Goal: Information Seeking & Learning: Find specific fact

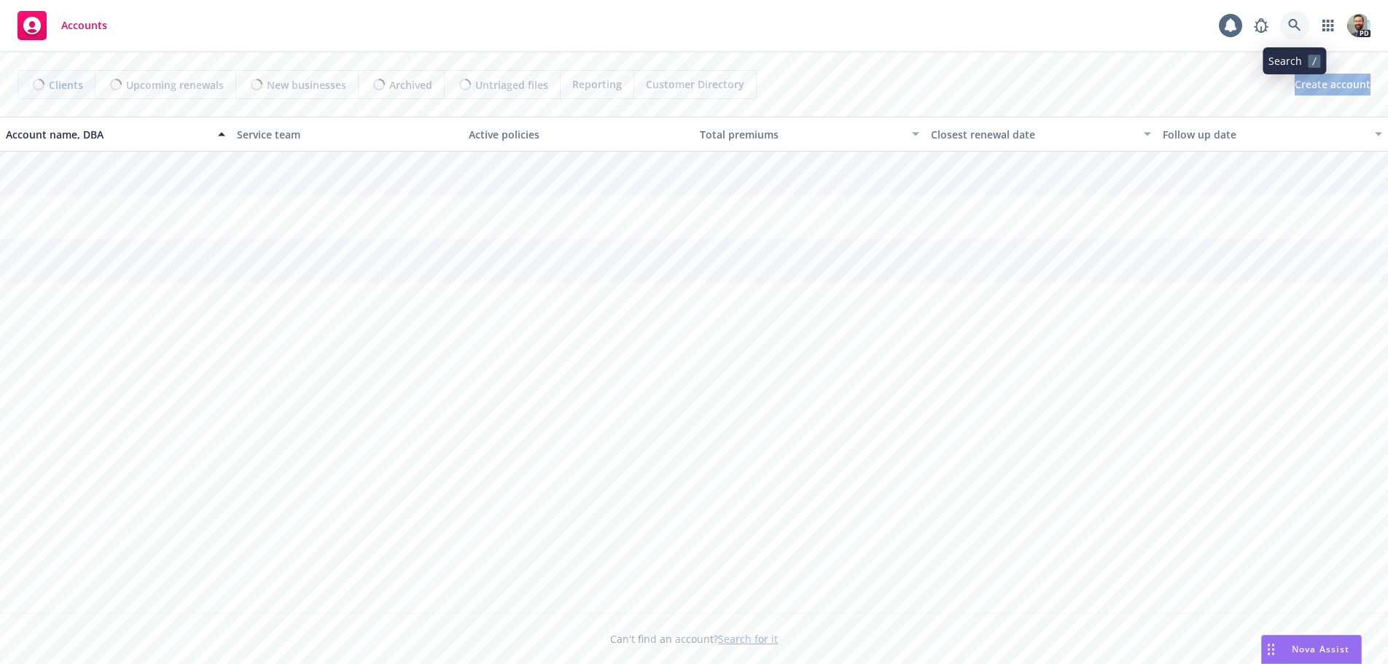
click at [1292, 23] on icon at bounding box center [1294, 25] width 13 height 13
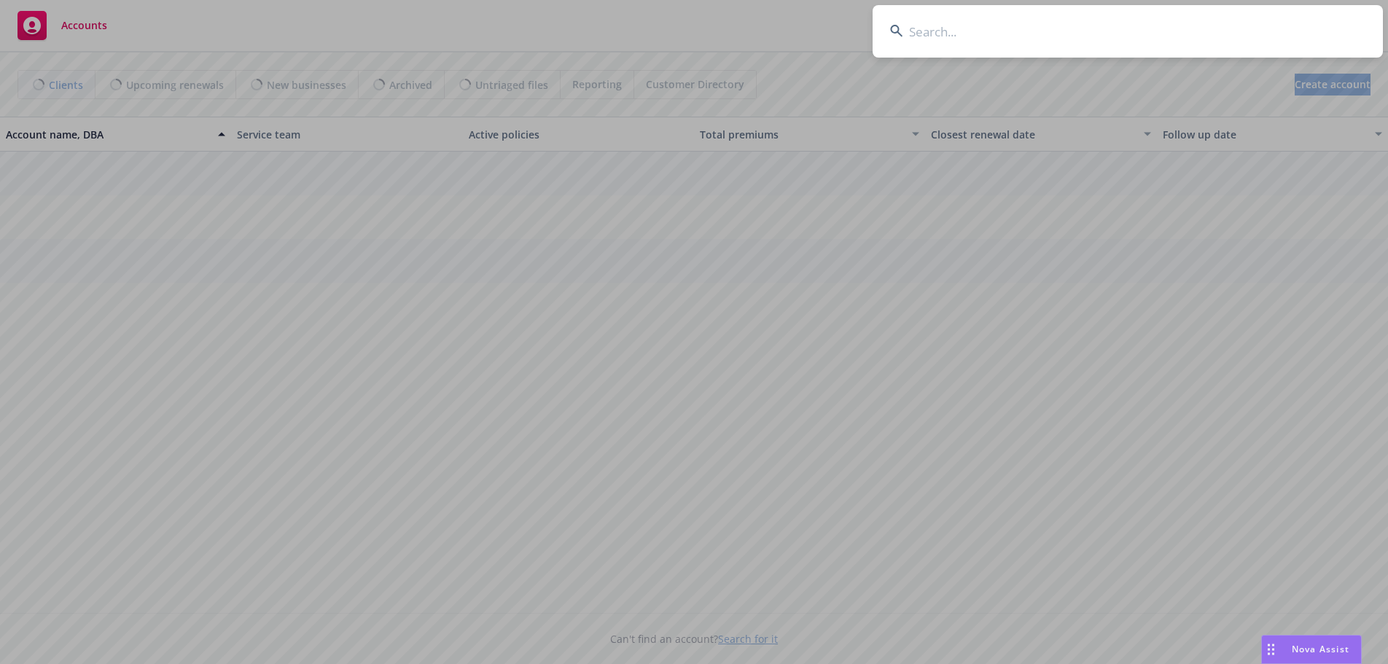
click at [1018, 34] on input at bounding box center [1128, 31] width 510 height 52
type input "wellspring"
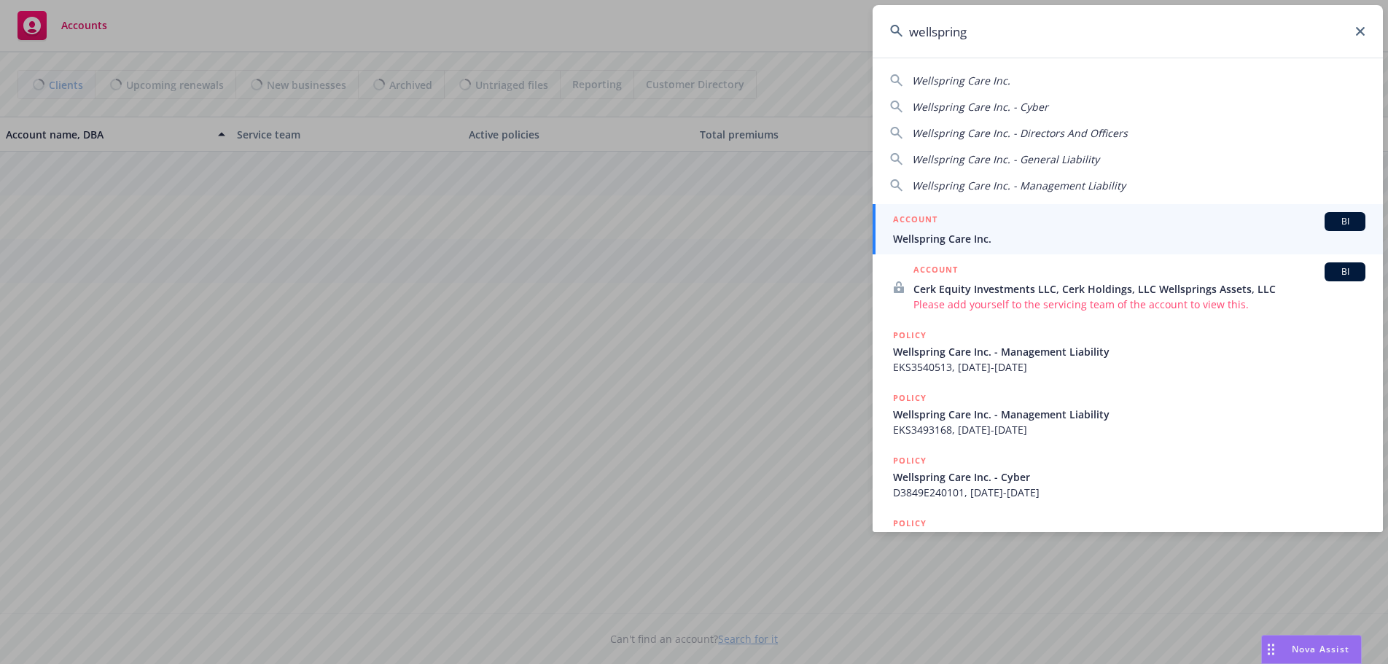
click at [942, 239] on span "Wellspring Care Inc." at bounding box center [1129, 238] width 472 height 15
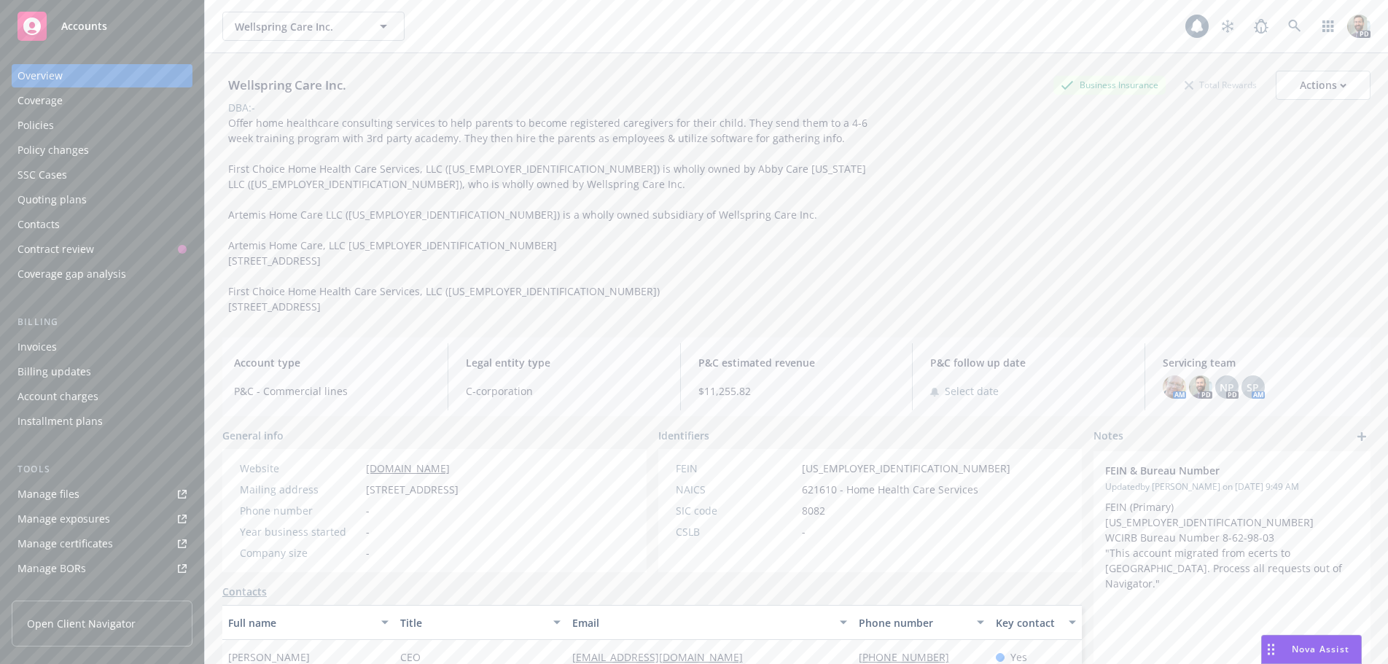
click at [33, 121] on div "Policies" at bounding box center [35, 125] width 36 height 23
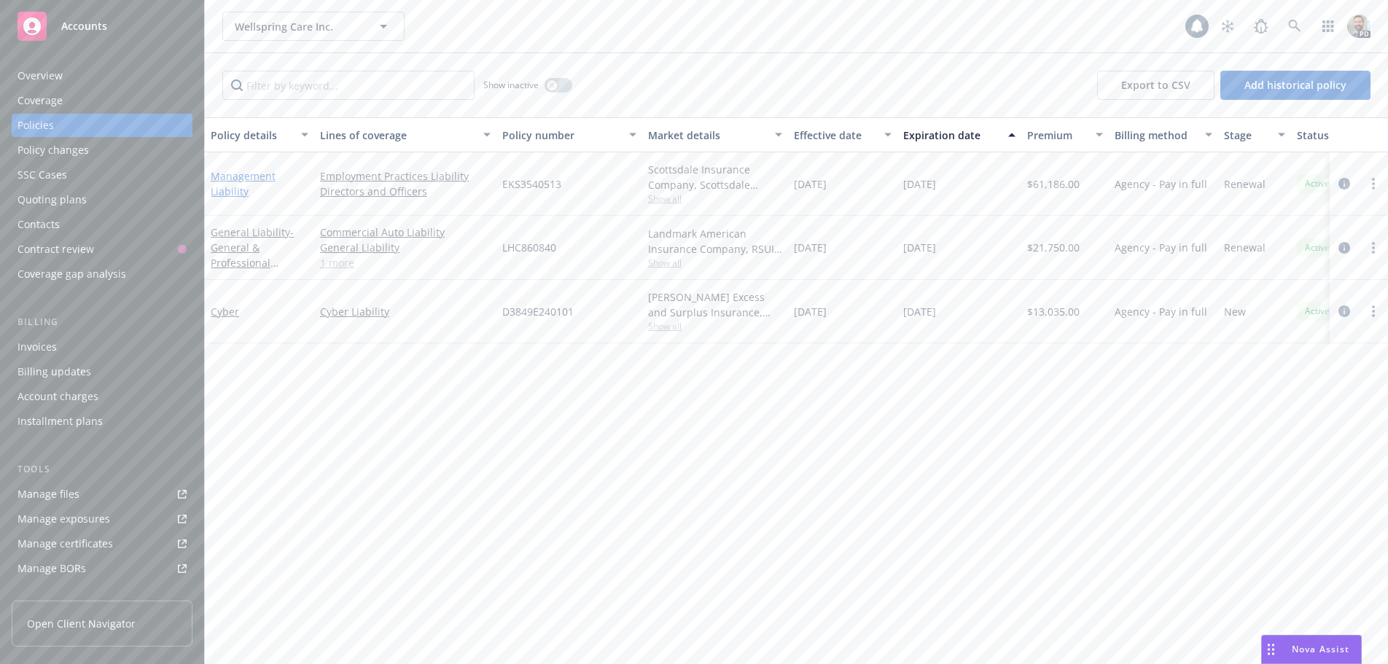
click at [233, 174] on link "Management Liability" at bounding box center [243, 183] width 65 height 29
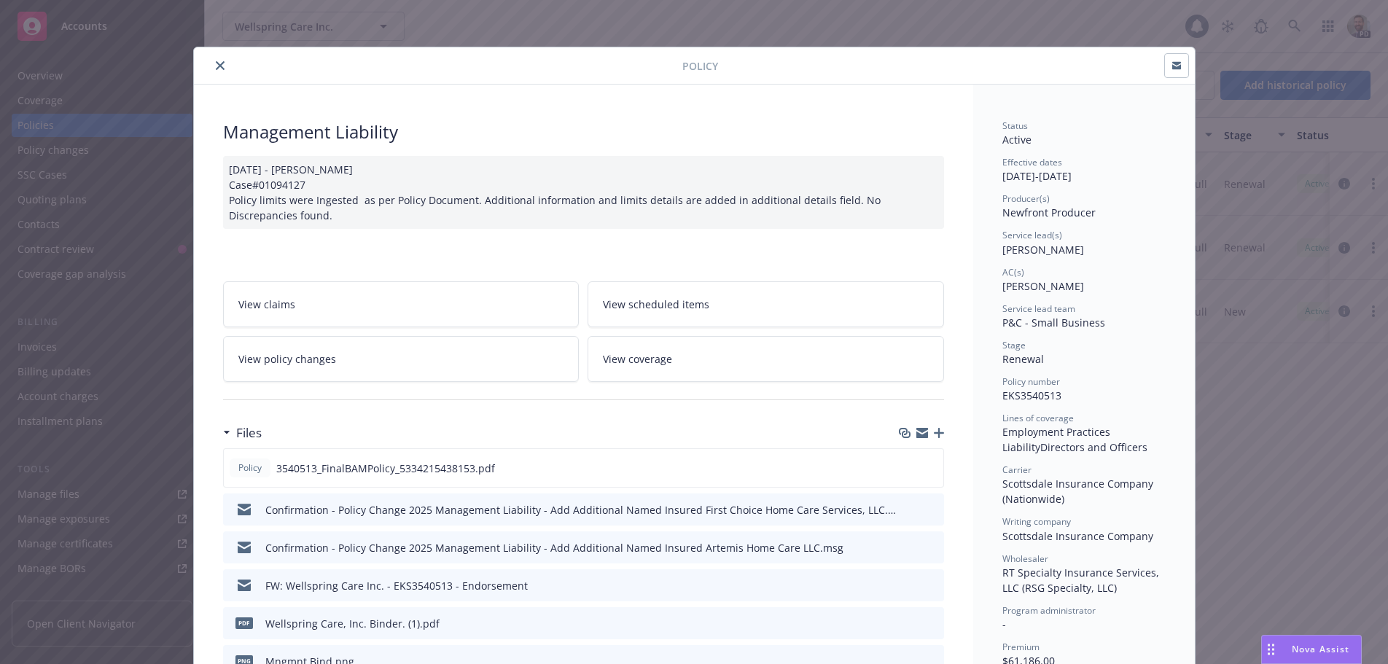
scroll to position [219, 0]
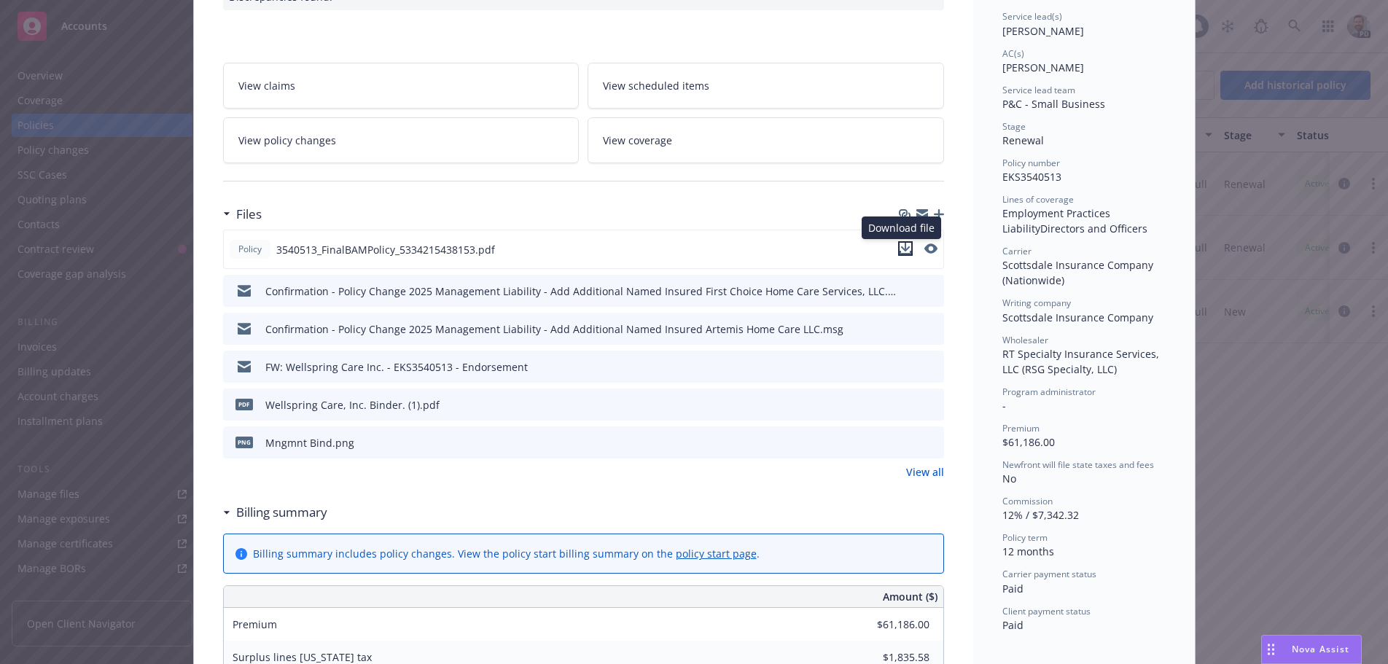
click at [900, 248] on icon "download file" at bounding box center [904, 247] width 9 height 9
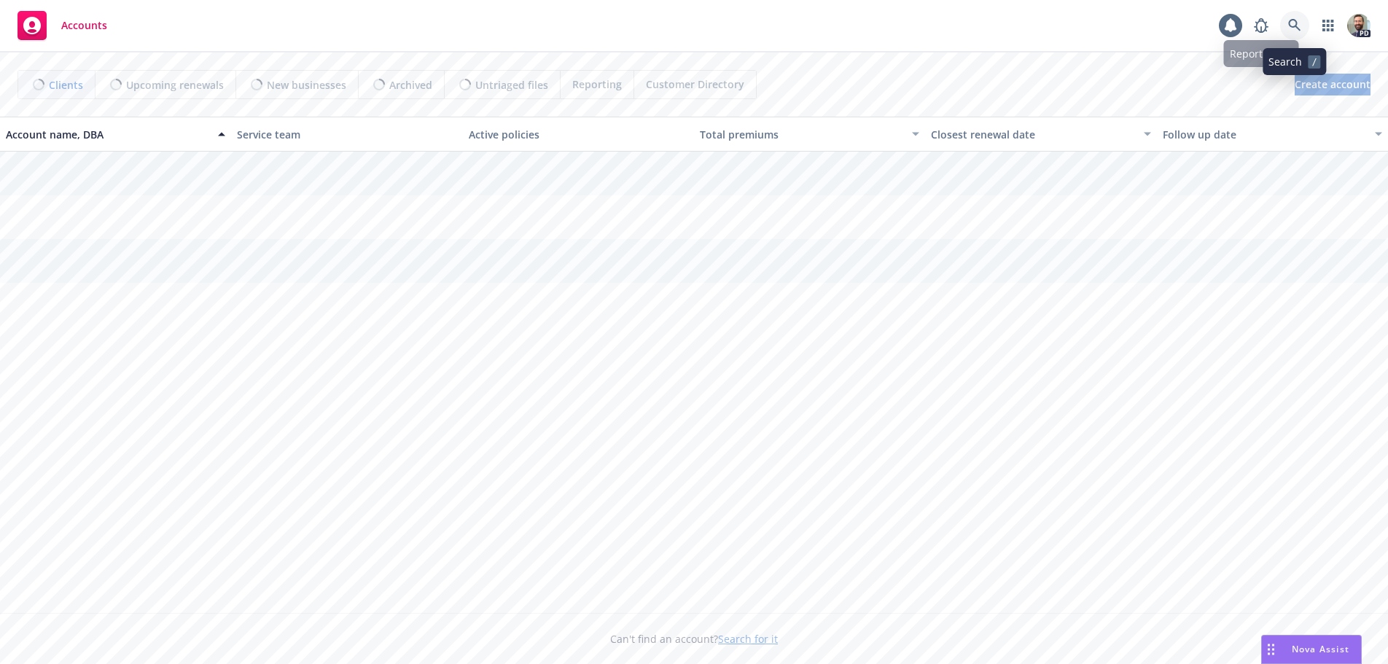
click at [1288, 18] on link at bounding box center [1294, 25] width 29 height 29
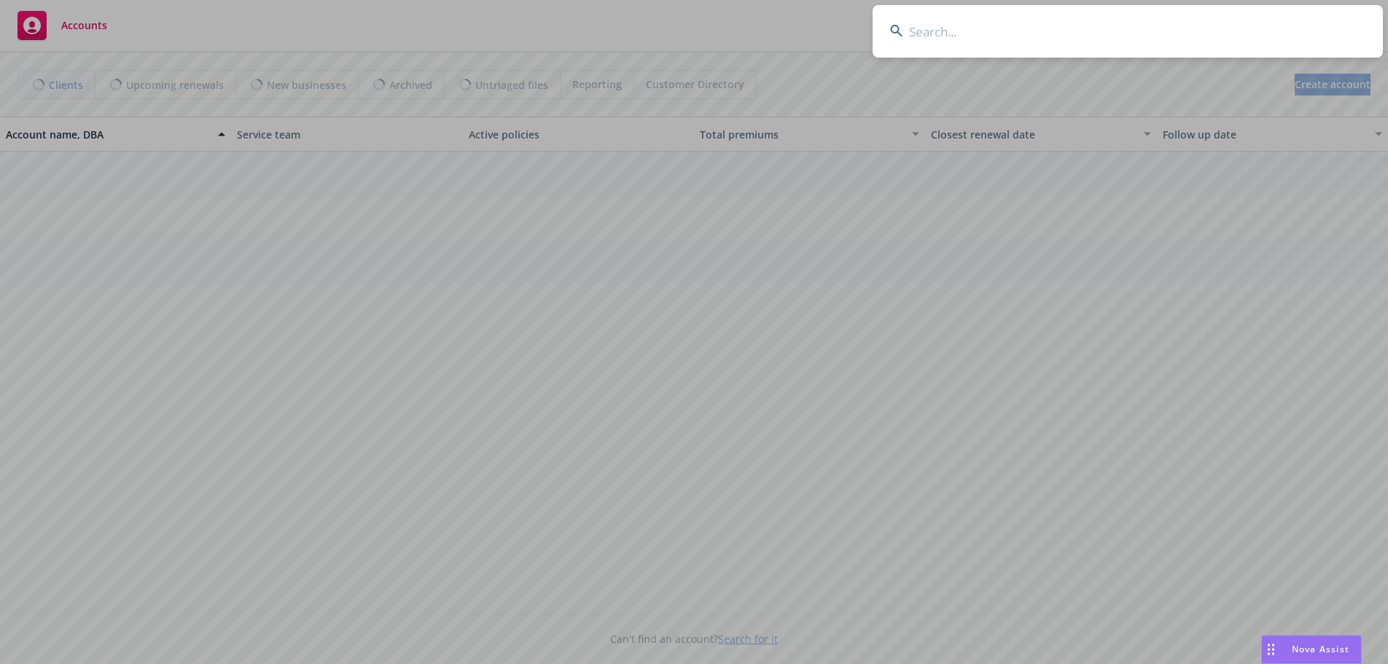
click at [1278, 24] on input at bounding box center [1128, 31] width 510 height 52
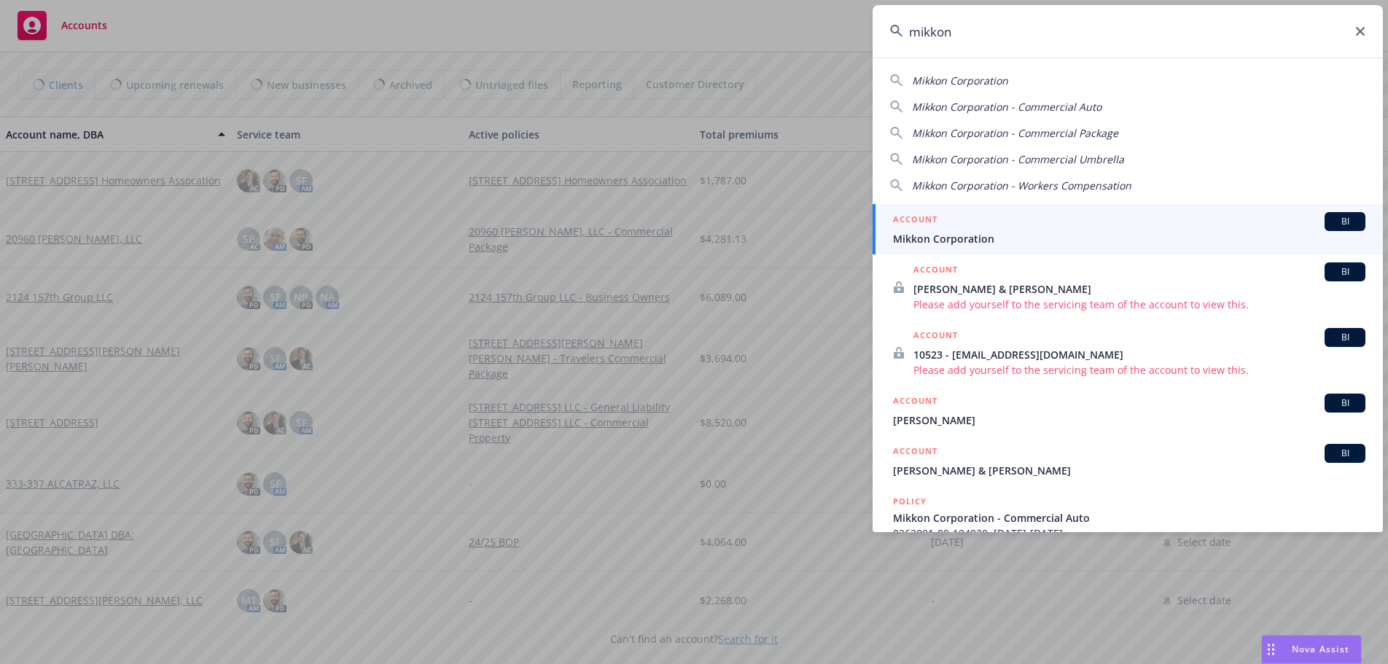
type input "mikkon"
click at [959, 238] on span "Mikkon Corporation" at bounding box center [1129, 238] width 472 height 15
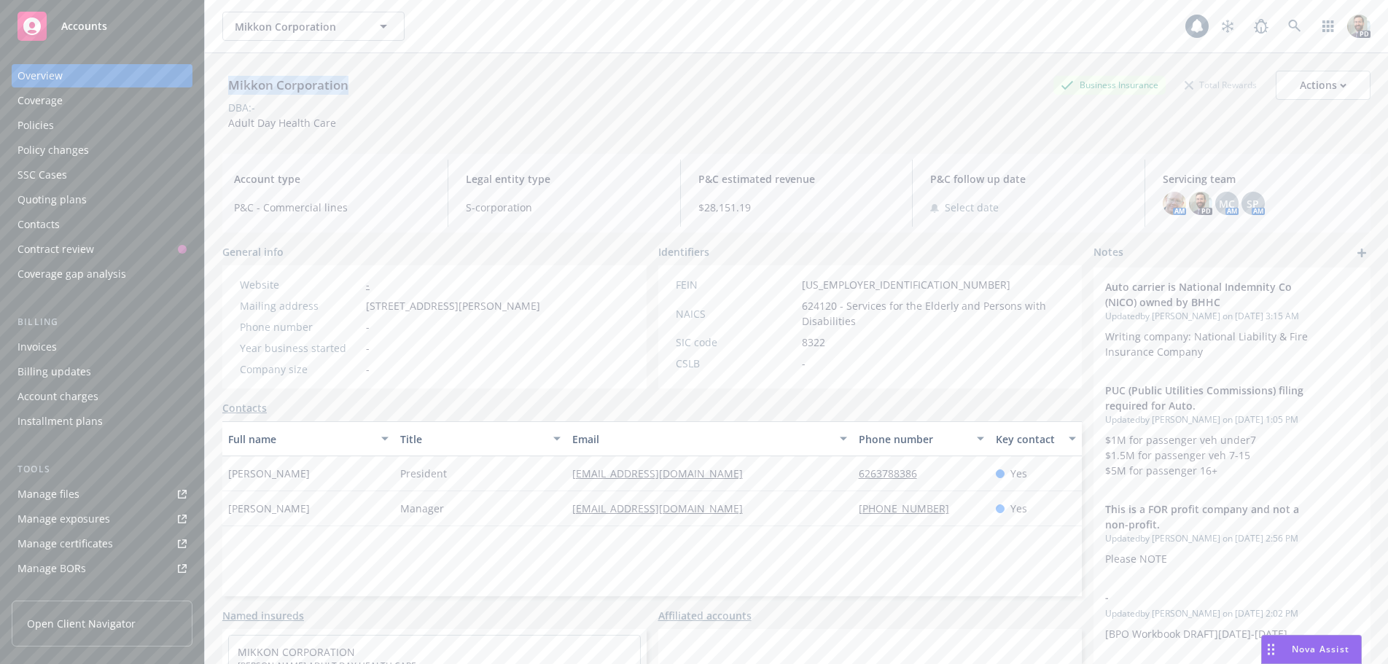
drag, startPoint x: 229, startPoint y: 85, endPoint x: 363, endPoint y: 85, distance: 134.1
click at [363, 85] on div "Mikkon Corporation Business Insurance Total Rewards Actions" at bounding box center [796, 85] width 1148 height 29
click at [34, 123] on div "Policies" at bounding box center [35, 125] width 36 height 23
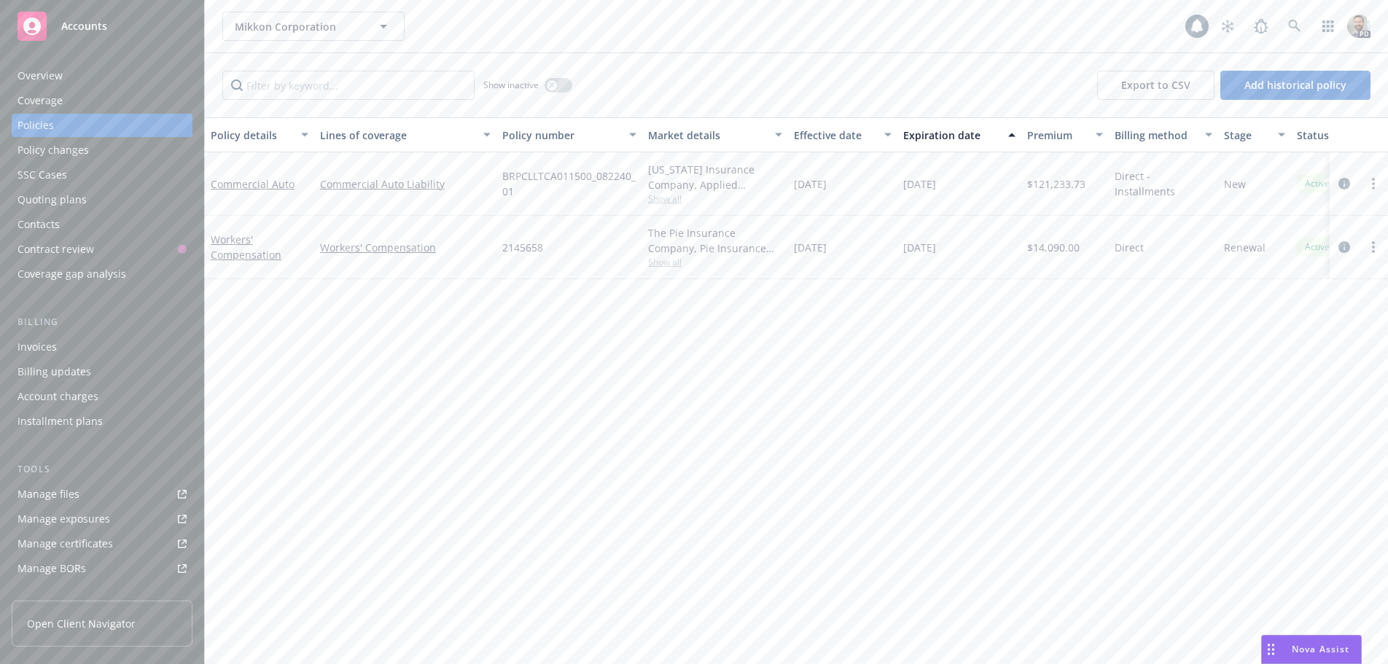
click at [268, 332] on div "Policy details Lines of coverage Policy number Market details Effective date Ex…" at bounding box center [796, 390] width 1183 height 547
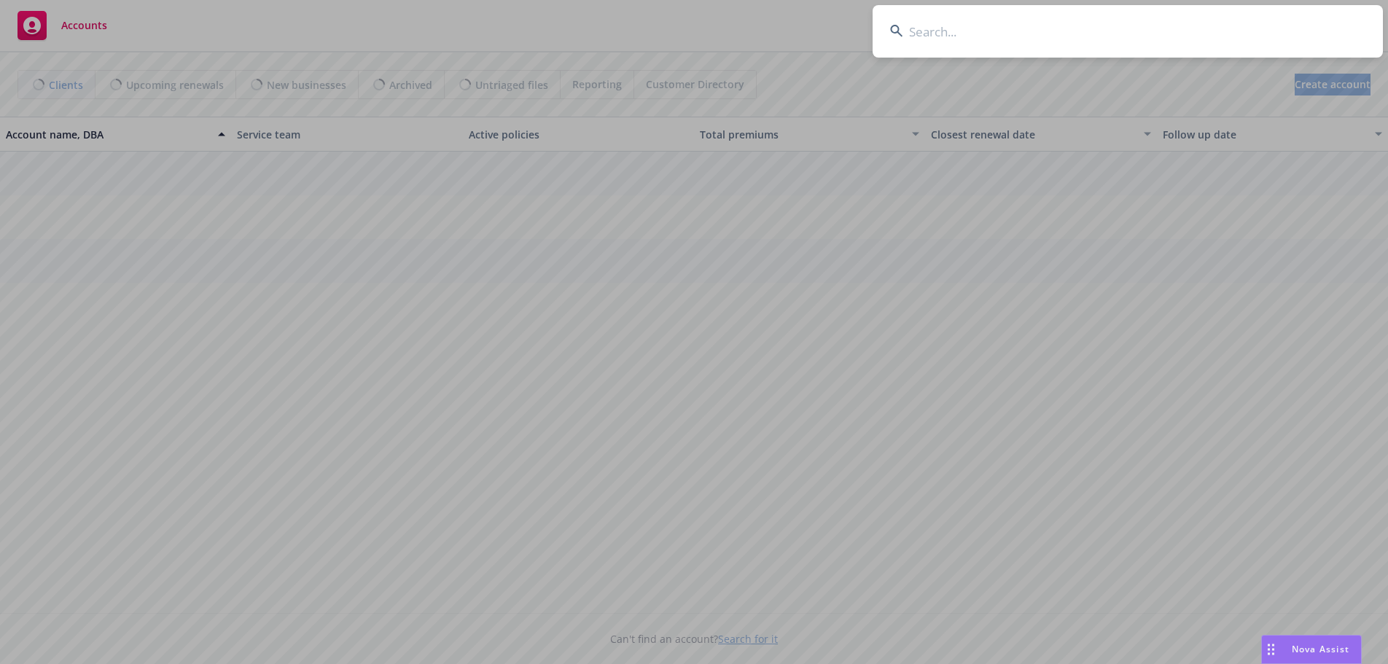
click at [1260, 25] on input at bounding box center [1128, 31] width 510 height 52
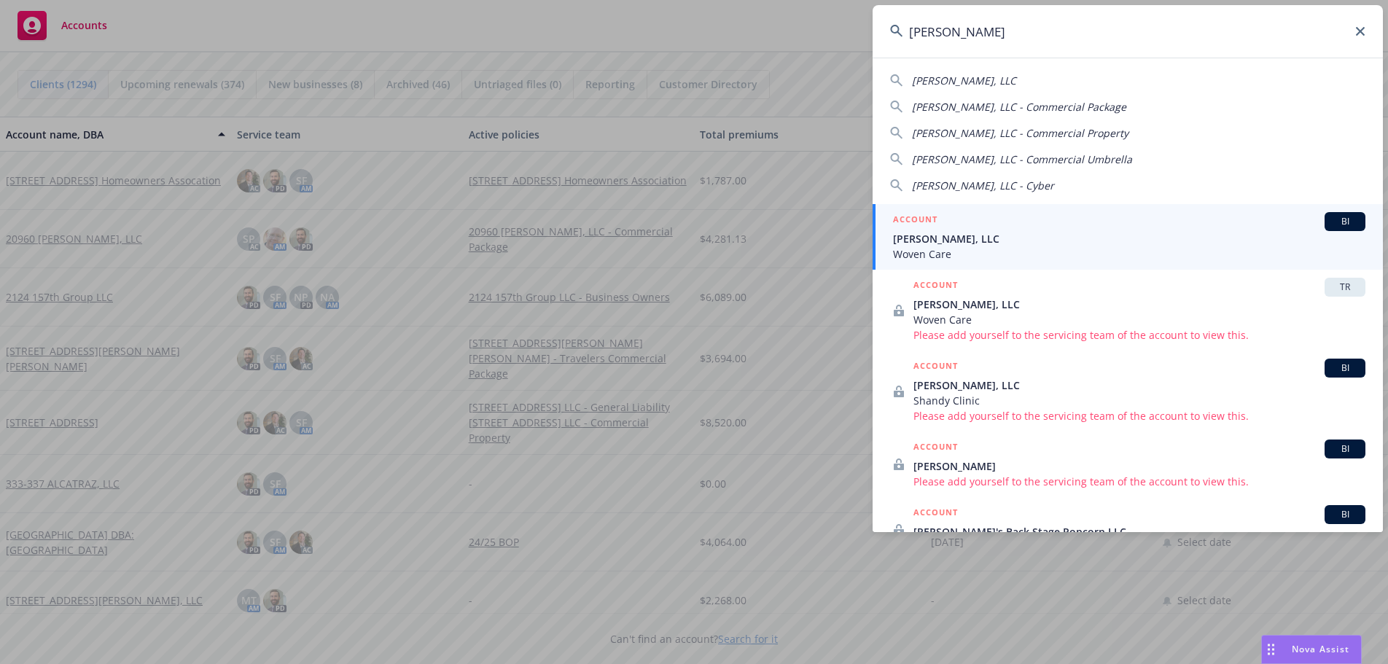
type input "buck jack"
click at [924, 251] on span "Woven Care" at bounding box center [1129, 253] width 472 height 15
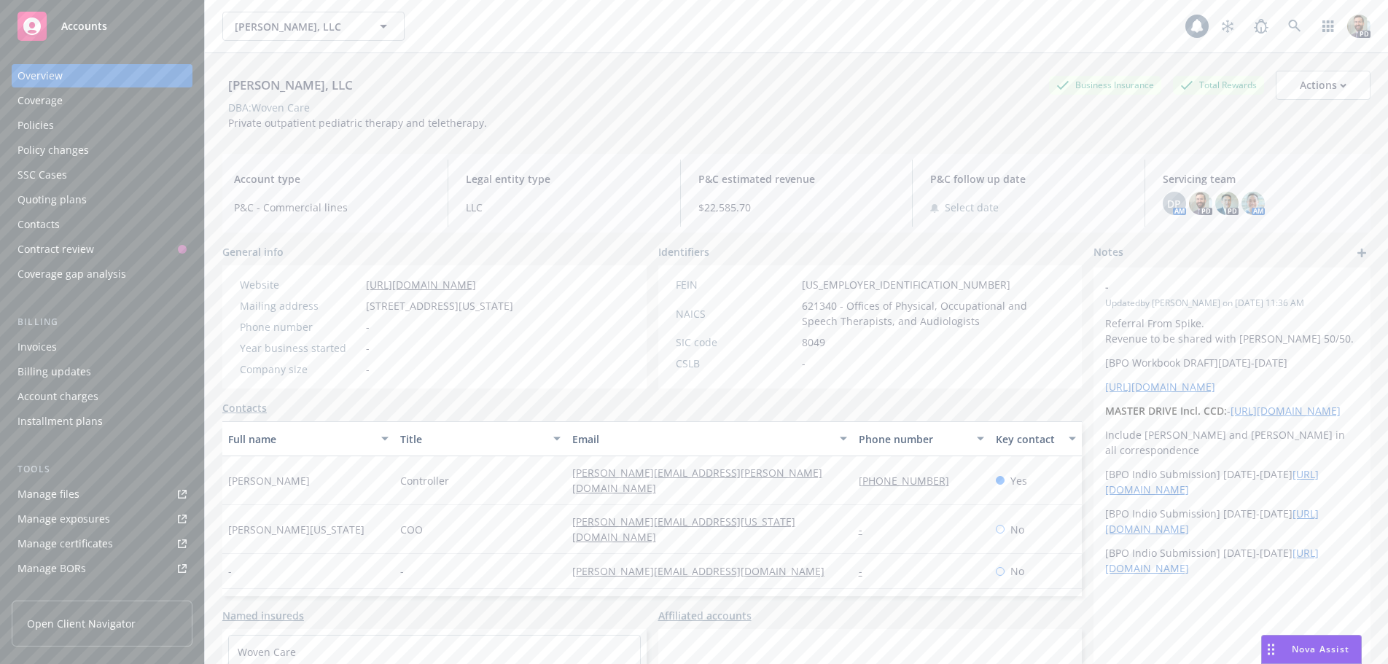
click at [34, 124] on div "Policies" at bounding box center [35, 125] width 36 height 23
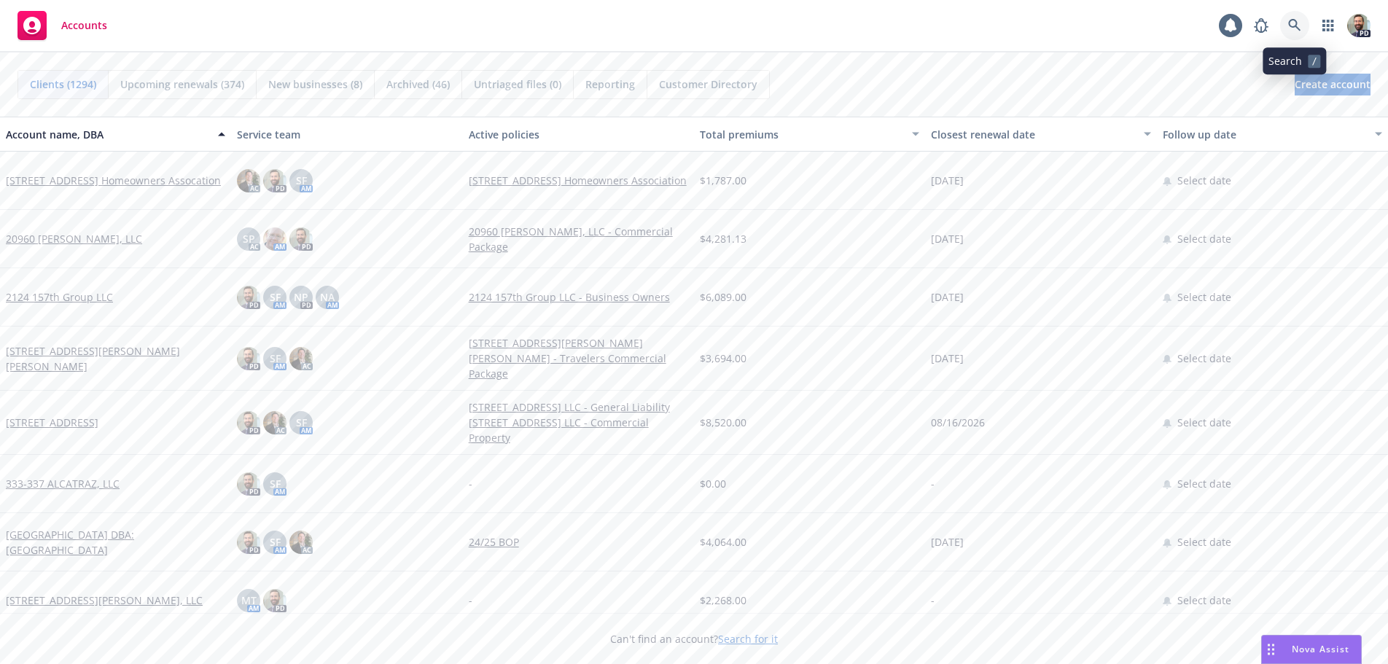
click at [1290, 19] on icon at bounding box center [1294, 25] width 13 height 13
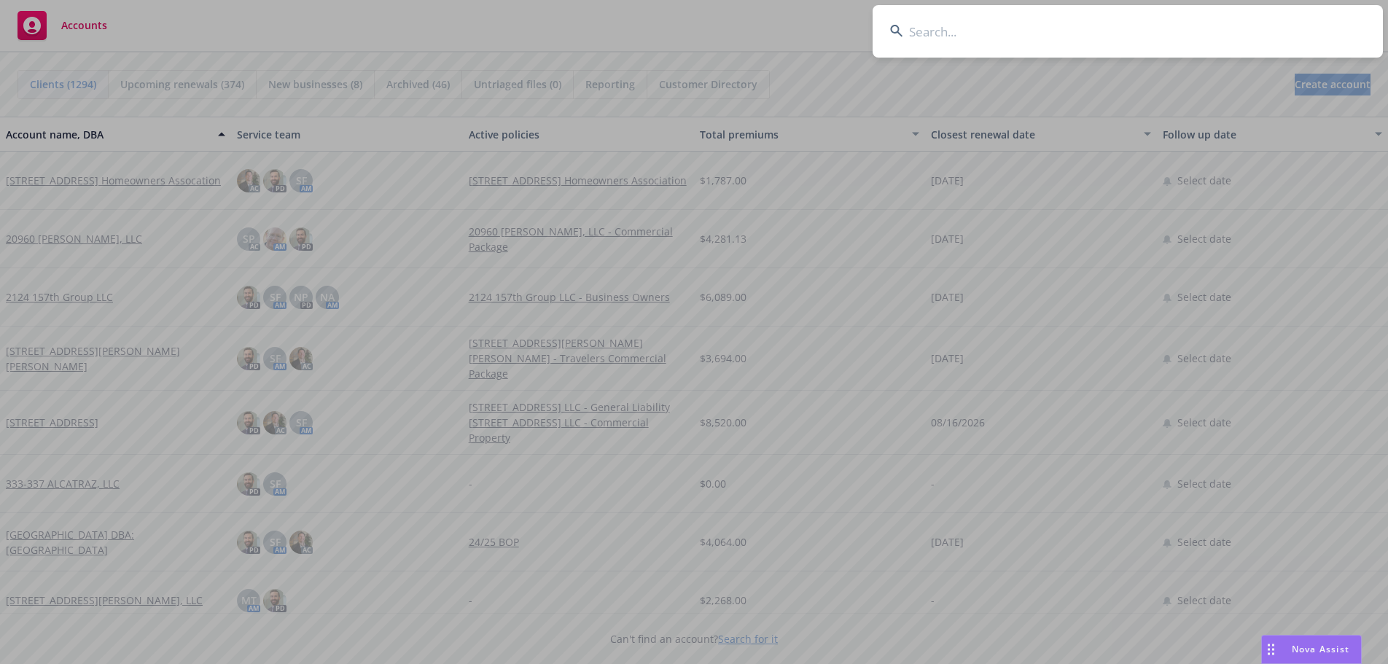
click at [1247, 26] on input at bounding box center [1128, 31] width 510 height 52
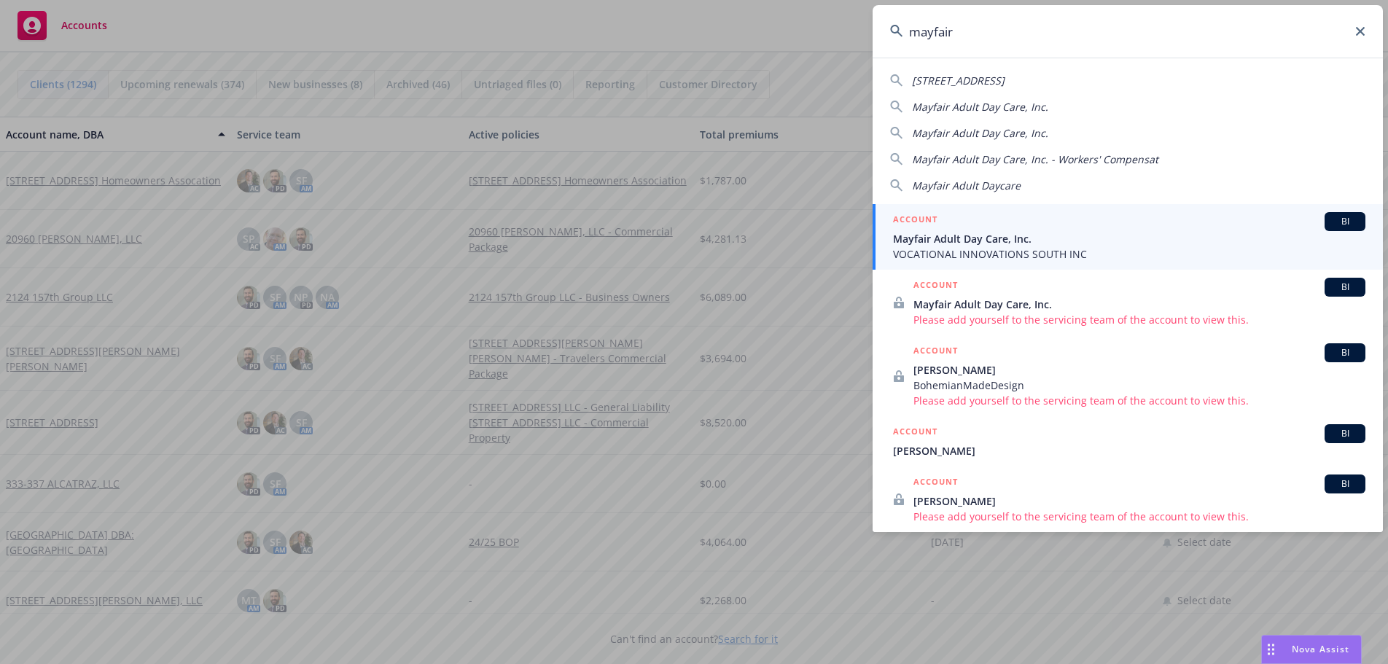
type input "mayfair"
click at [960, 243] on span "Mayfair Adult Day Care, Inc." at bounding box center [1129, 238] width 472 height 15
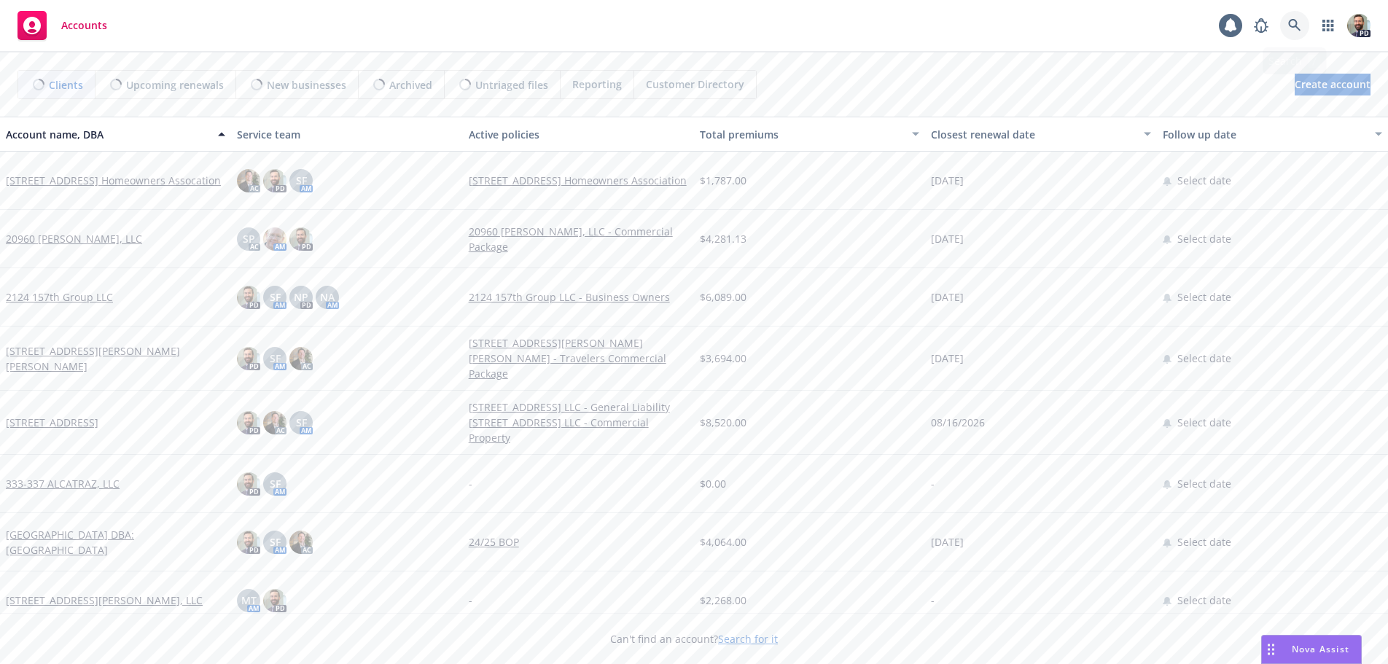
click at [1292, 20] on icon at bounding box center [1294, 25] width 12 height 12
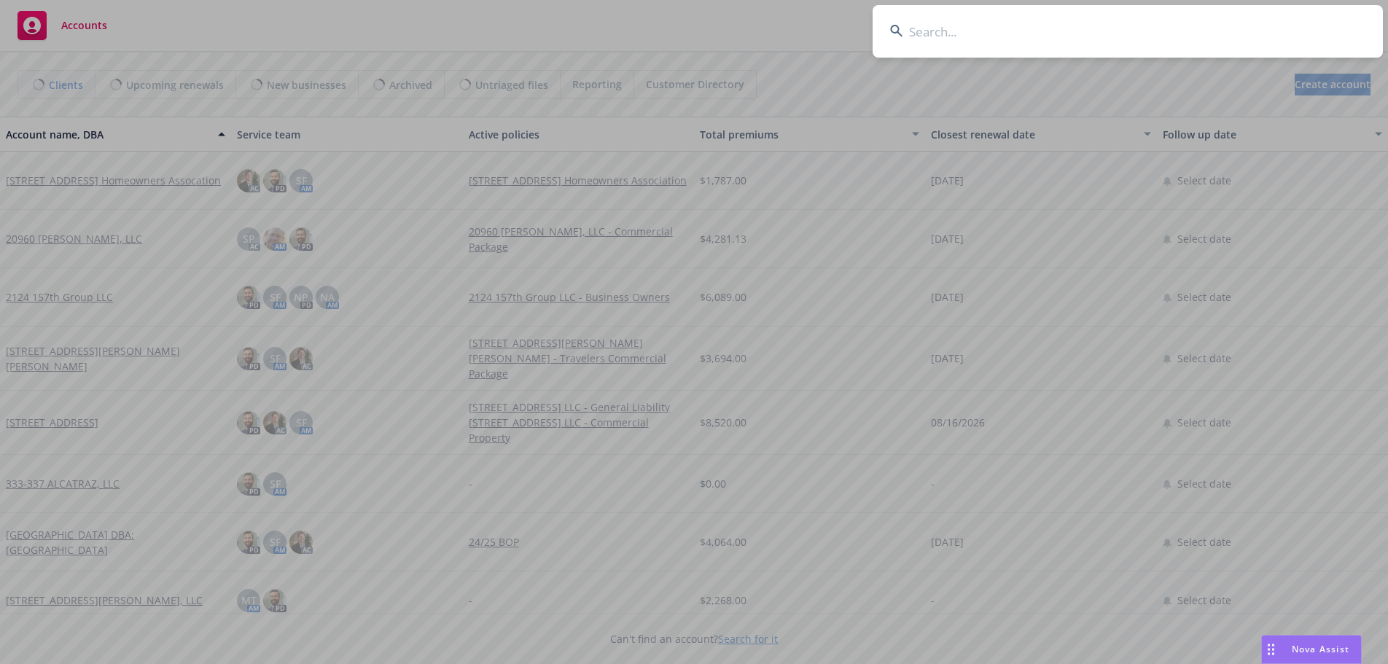
click at [1188, 34] on input at bounding box center [1128, 31] width 510 height 52
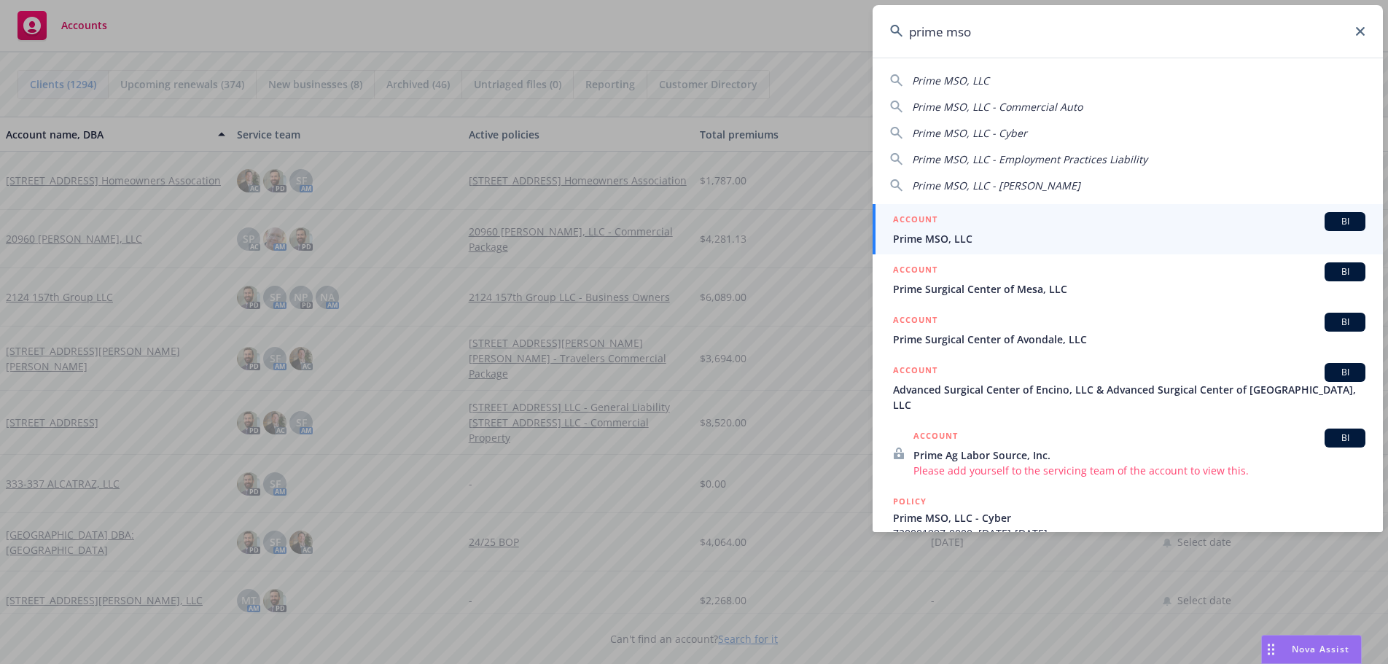
type input "prime mso"
click at [920, 233] on span "Prime MSO, LLC" at bounding box center [1129, 238] width 472 height 15
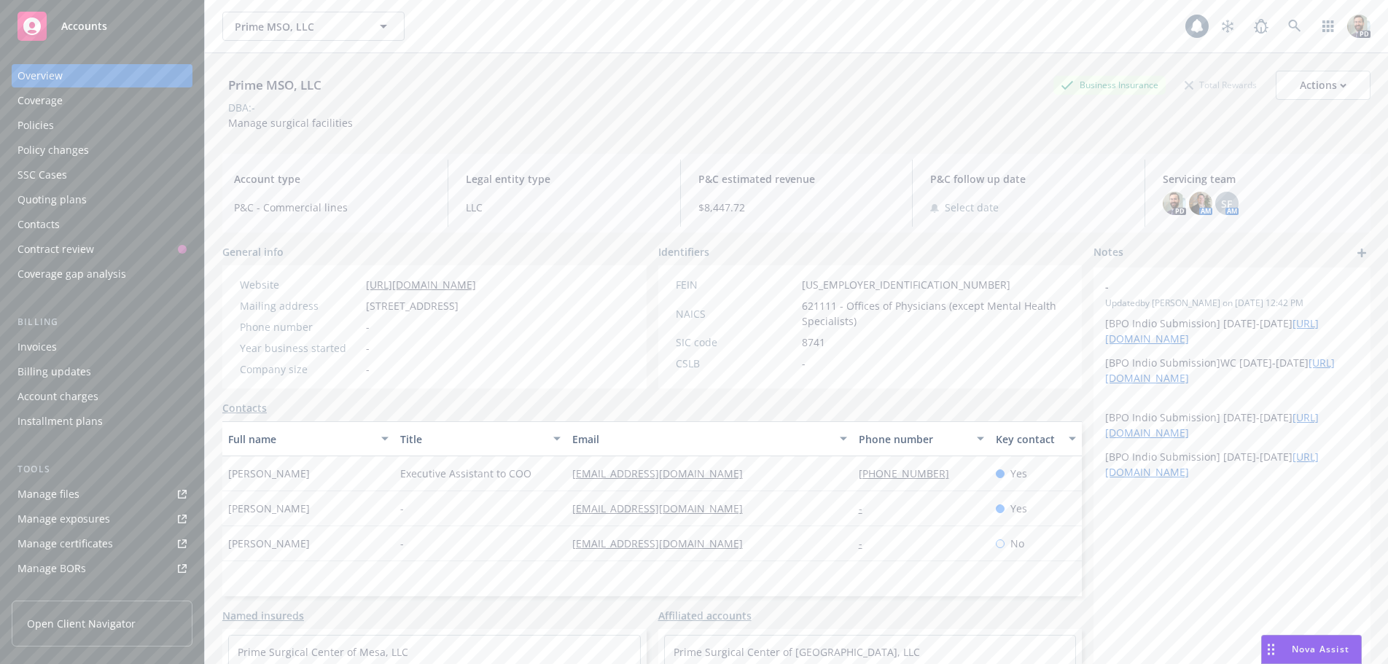
click at [54, 125] on div "Policies" at bounding box center [101, 125] width 169 height 23
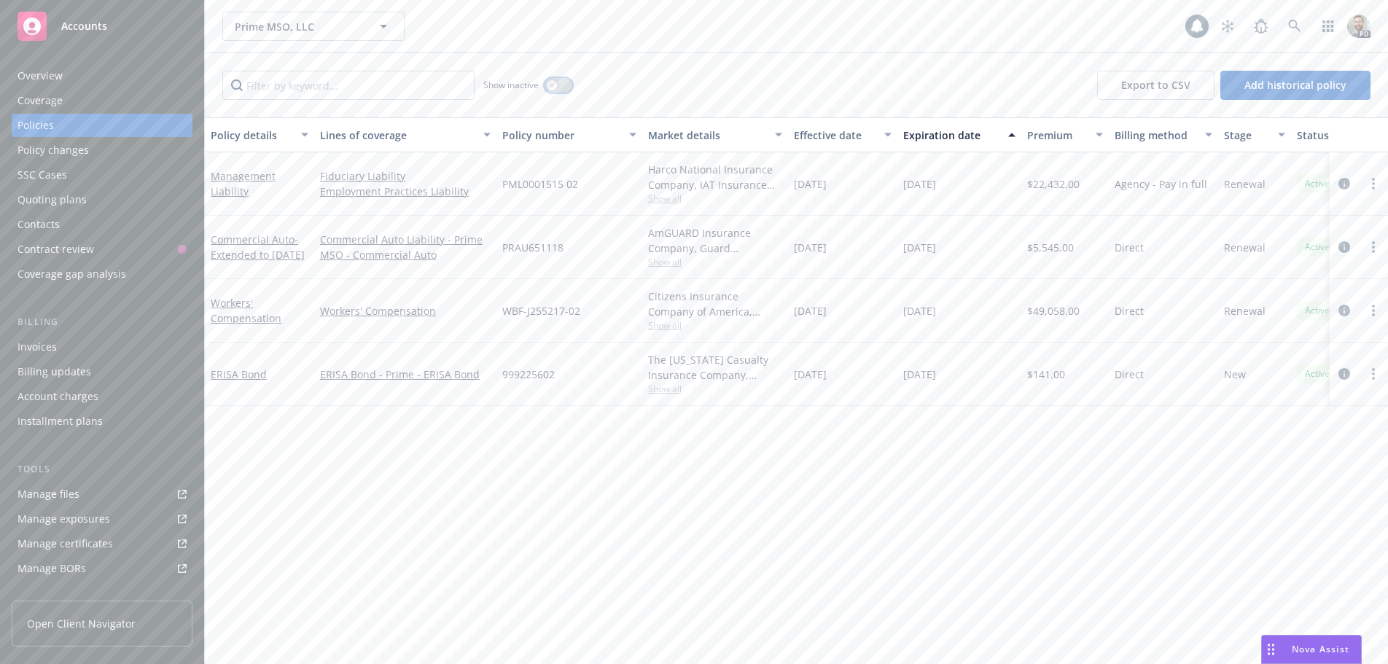
click at [566, 80] on button "button" at bounding box center [559, 85] width 28 height 15
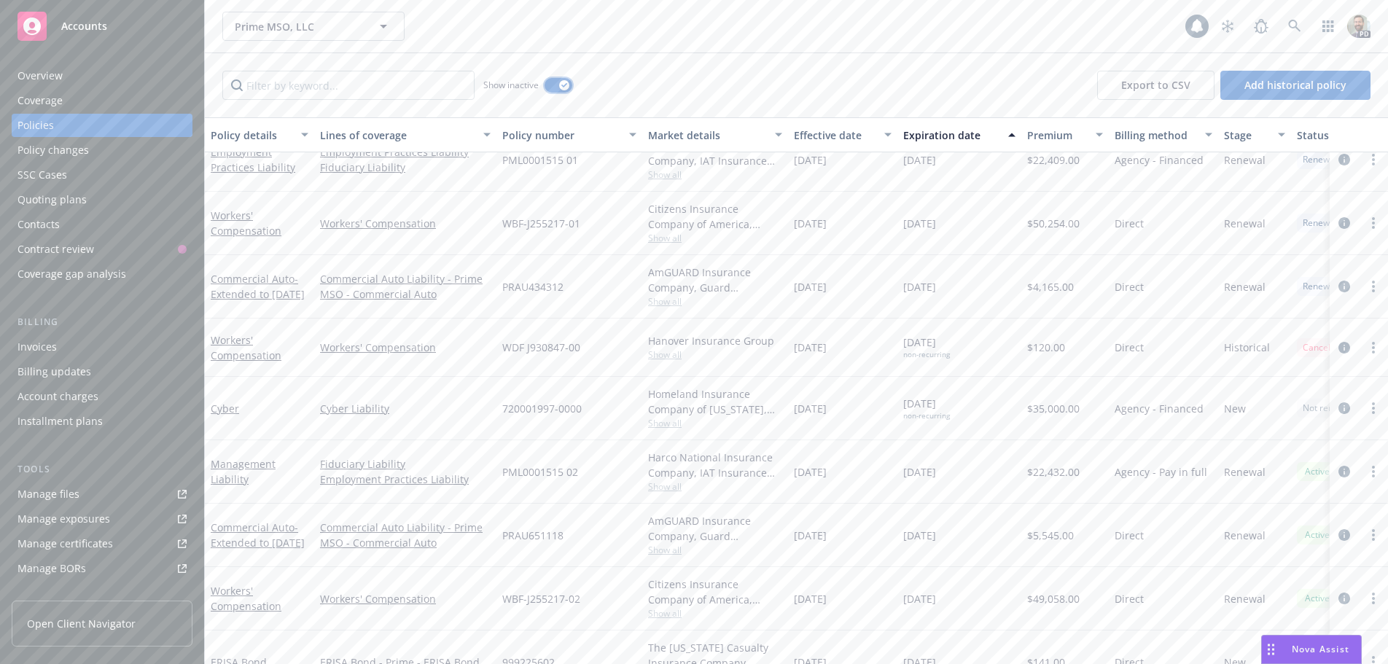
scroll to position [241, 0]
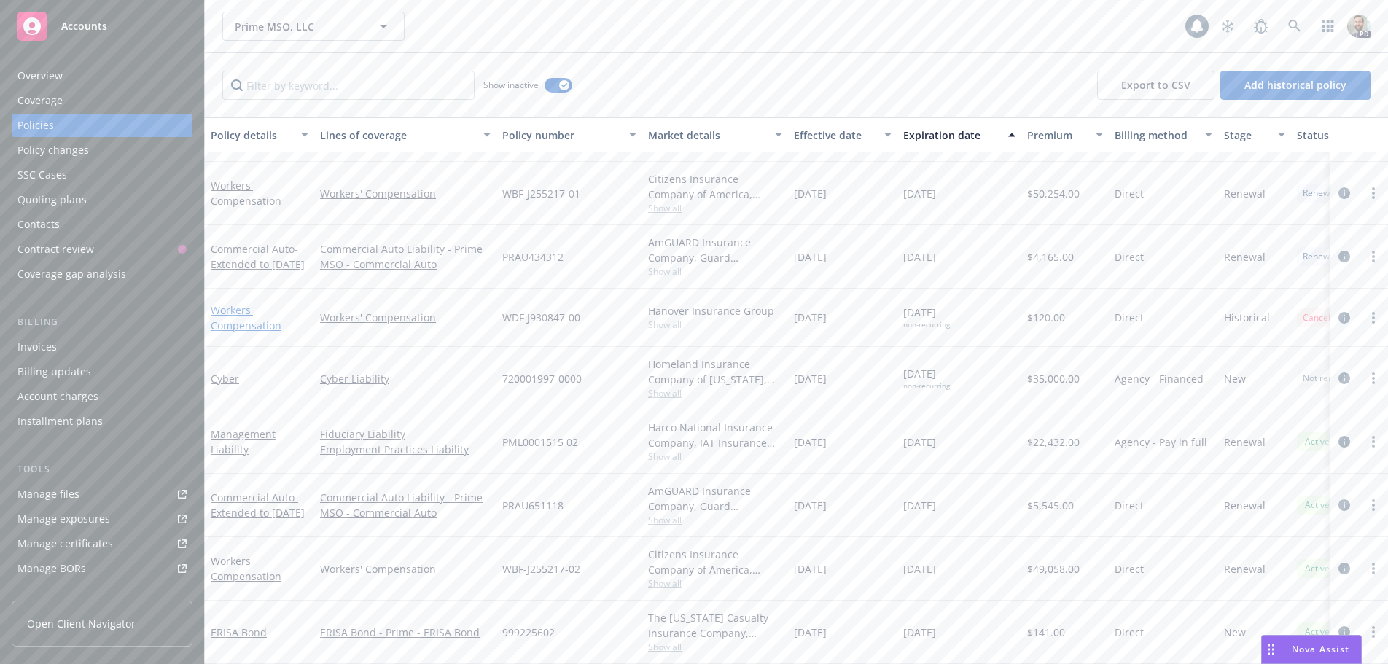
click at [233, 303] on link "Workers' Compensation" at bounding box center [246, 317] width 71 height 29
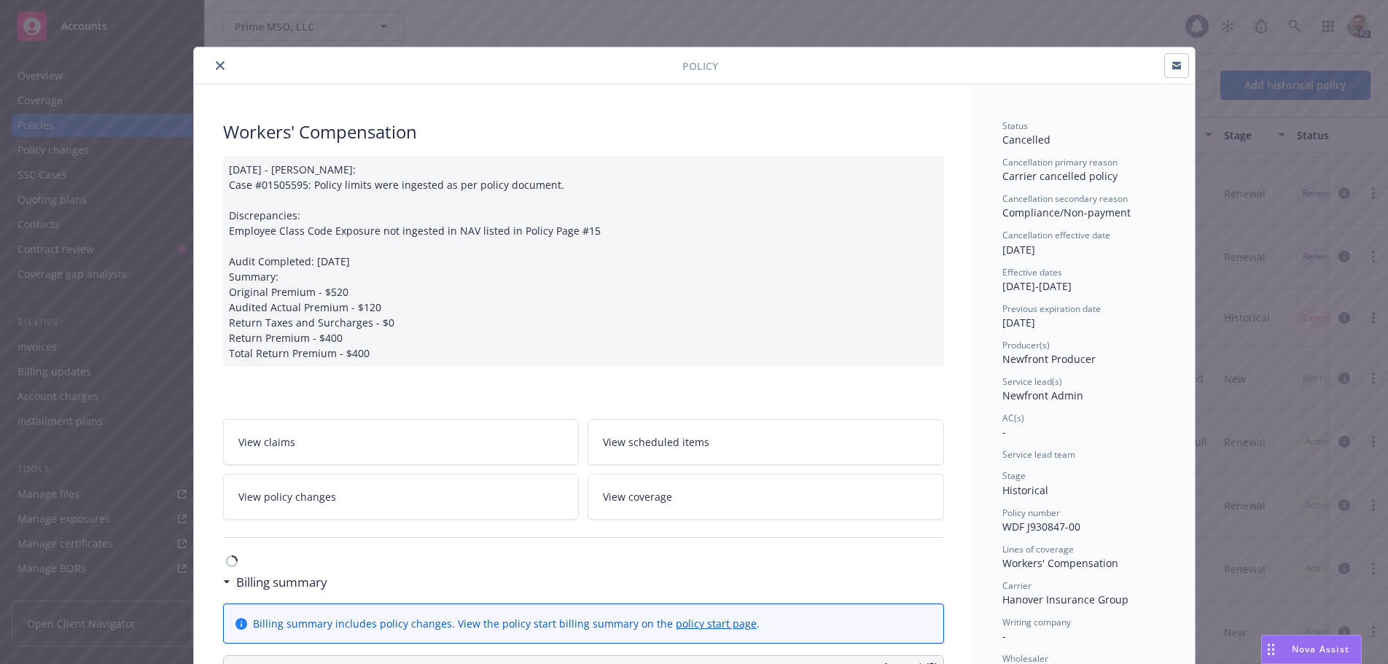
click at [216, 64] on icon "close" at bounding box center [220, 65] width 9 height 9
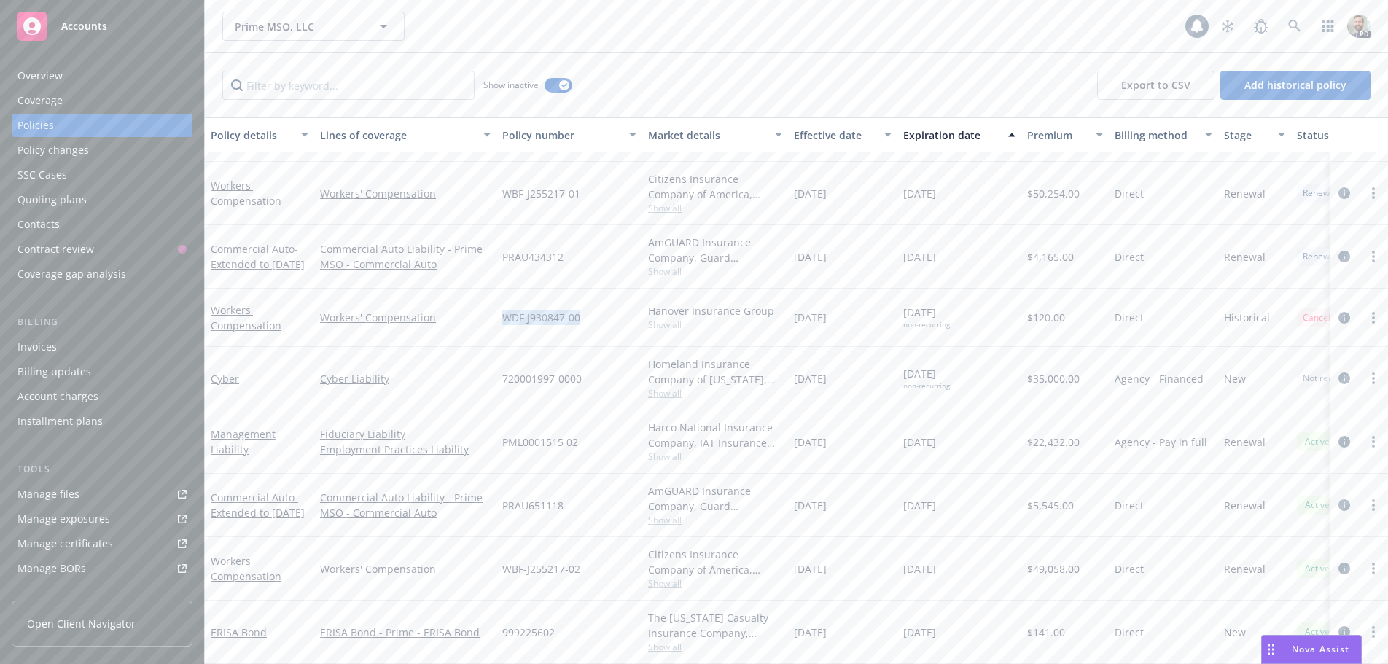
drag, startPoint x: 496, startPoint y: 303, endPoint x: 591, endPoint y: 303, distance: 94.8
click at [592, 303] on div "WDF J930847-00" at bounding box center [569, 318] width 146 height 58
copy span "WDF J930847-00"
click at [223, 644] on div "ERISA Bond" at bounding box center [259, 632] width 109 height 63
click at [525, 561] on span "WBF-J255217-02" at bounding box center [541, 568] width 78 height 15
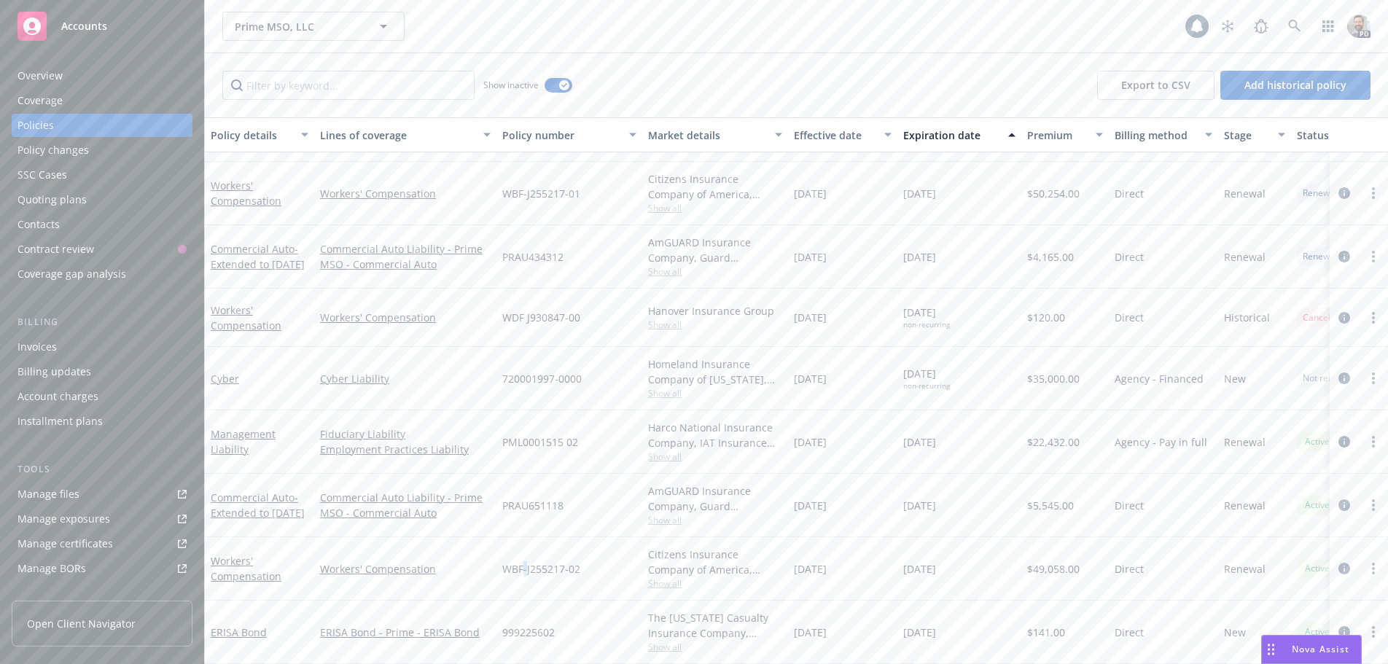
click at [525, 561] on span "WBF-J255217-02" at bounding box center [541, 568] width 78 height 15
click at [629, 347] on div "720001997-0000" at bounding box center [569, 378] width 146 height 63
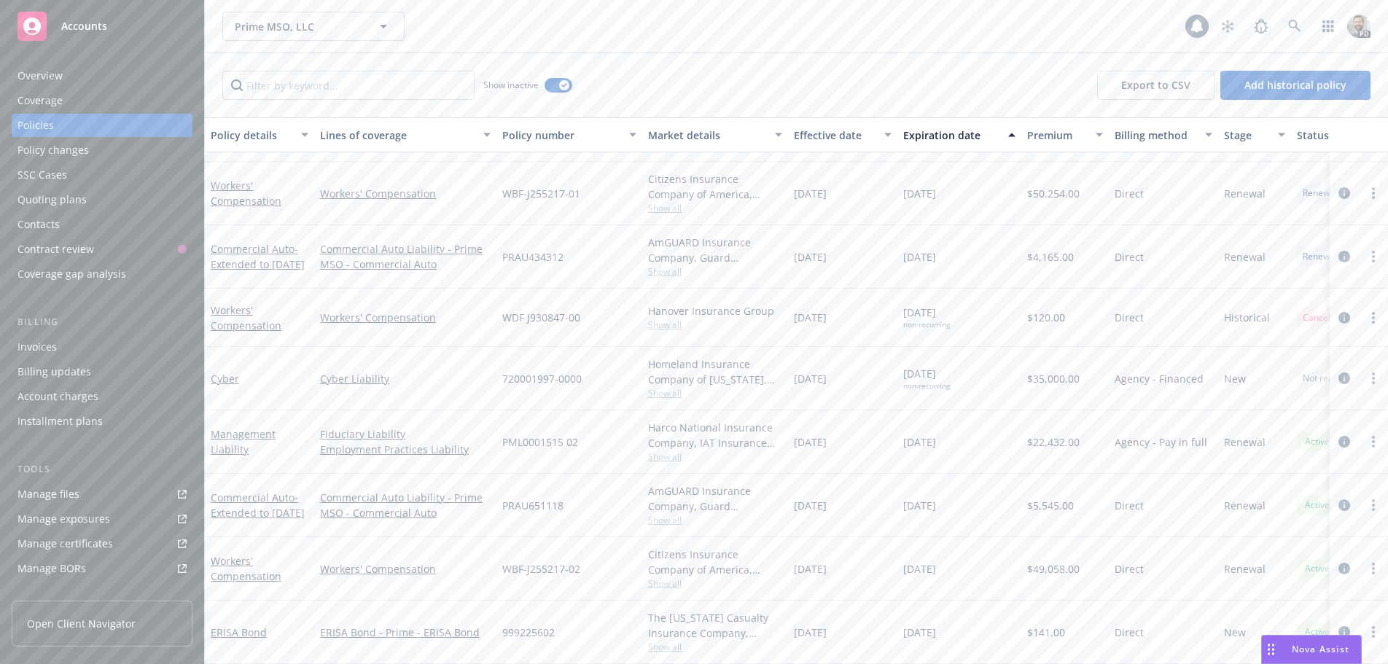
drag, startPoint x: 795, startPoint y: 304, endPoint x: 962, endPoint y: 304, distance: 166.9
click at [962, 304] on div "Workers' Compensation Workers' Compensation WDF J930847-00 Hanover Insurance Gr…" at bounding box center [908, 318] width 1407 height 58
copy div "[DATE] [DATE]"
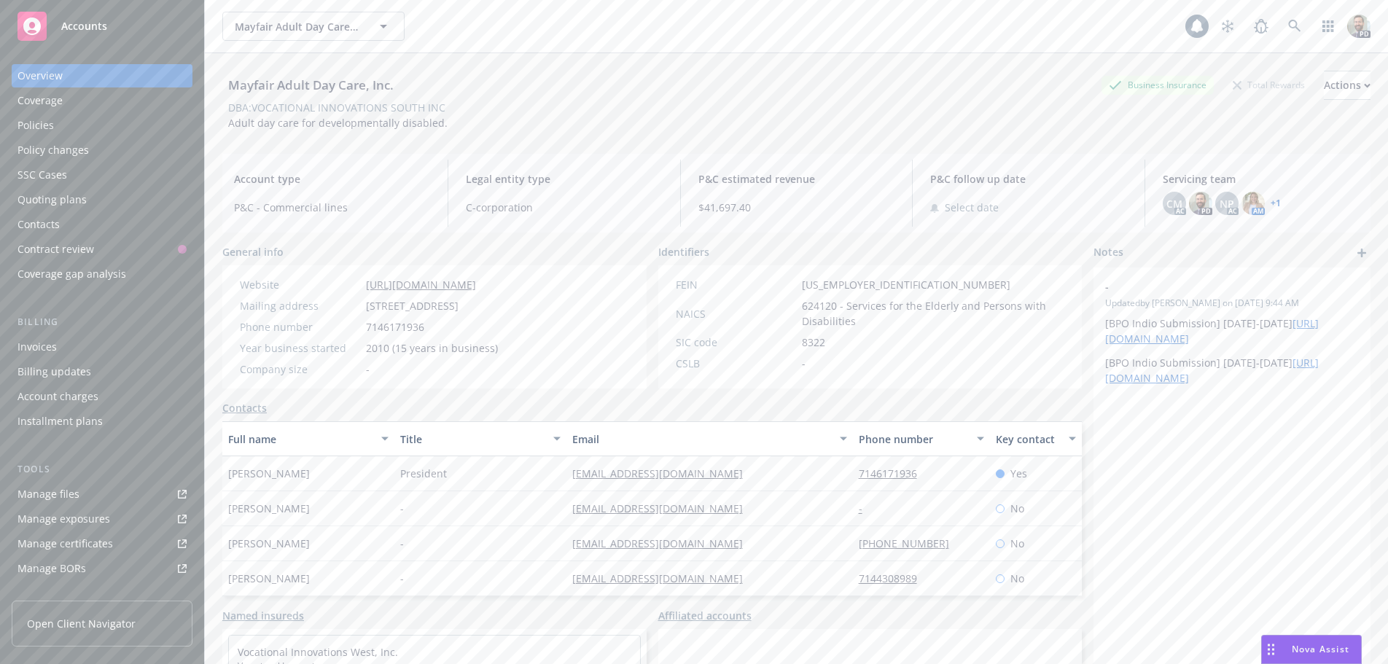
drag, startPoint x: 31, startPoint y: 123, endPoint x: 58, endPoint y: 123, distance: 26.2
click at [33, 123] on div "Policies" at bounding box center [35, 125] width 36 height 23
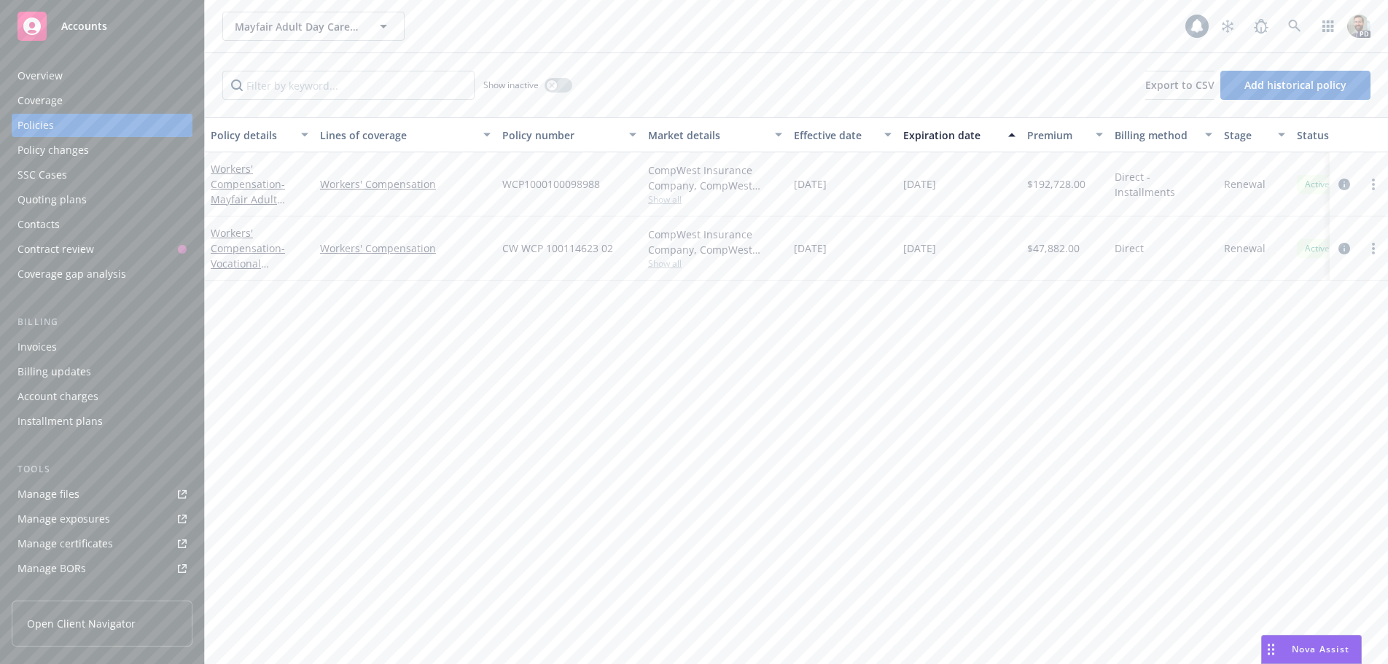
drag, startPoint x: 898, startPoint y: 179, endPoint x: 959, endPoint y: 180, distance: 60.5
click at [959, 180] on div "[DATE]" at bounding box center [959, 184] width 124 height 64
copy span "10/05/2025"
click at [55, 77] on div "Overview" at bounding box center [39, 75] width 45 height 23
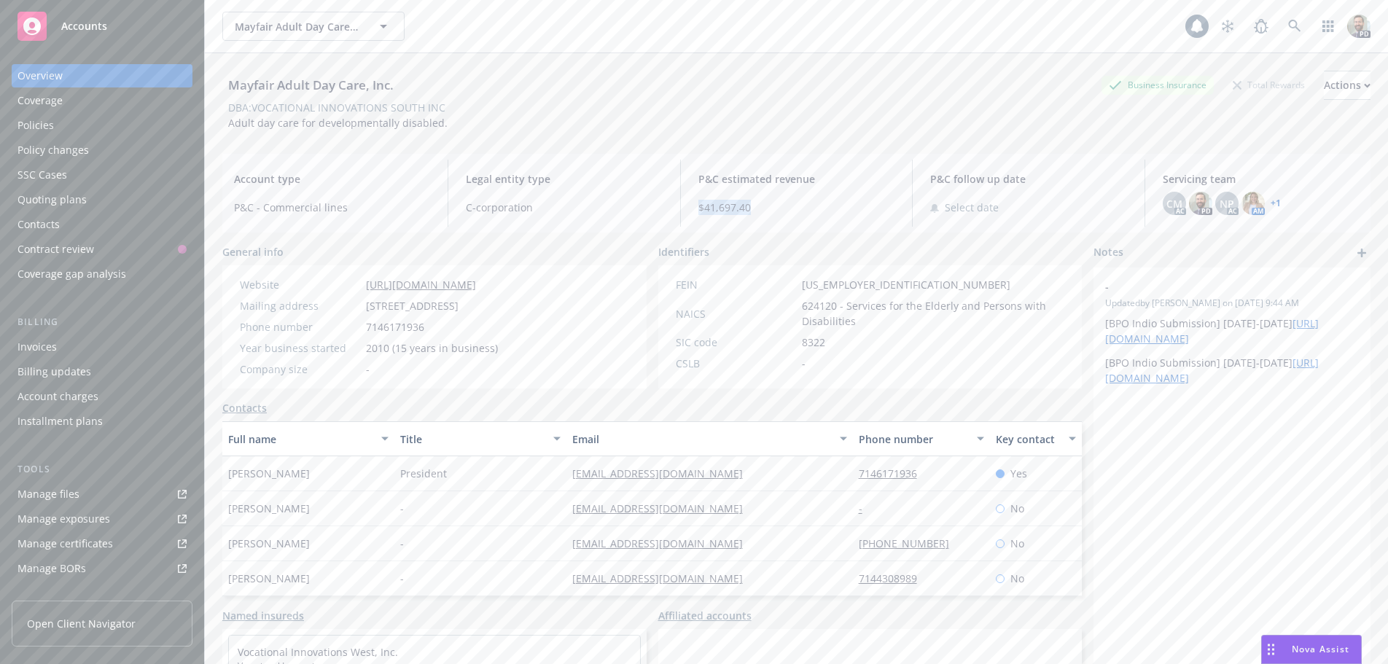
drag, startPoint x: 692, startPoint y: 208, endPoint x: 723, endPoint y: 205, distance: 31.6
click at [750, 208] on div "P&C estimated revenue $41,697.40" at bounding box center [796, 193] width 219 height 67
copy span "$41,697.40"
click at [30, 196] on div "Quoting plans" at bounding box center [51, 199] width 69 height 23
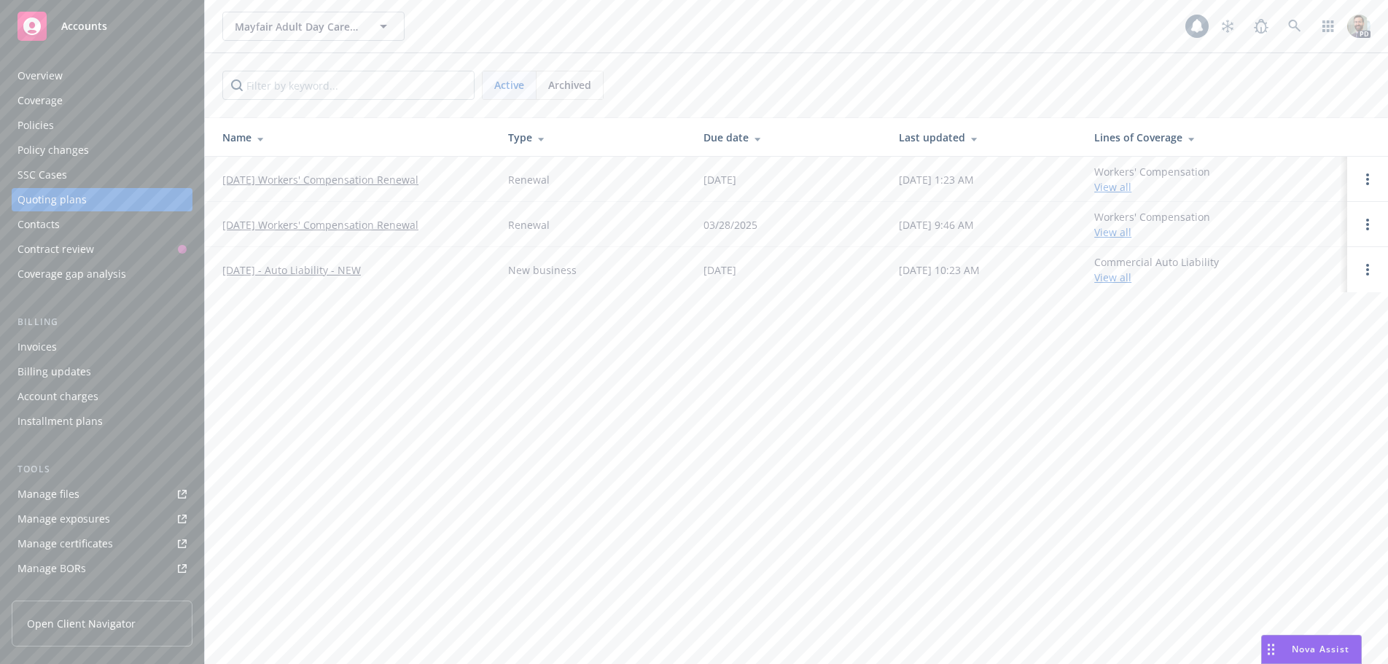
click at [381, 176] on link "10/05/25 Workers' Compensation Renewal" at bounding box center [320, 179] width 196 height 15
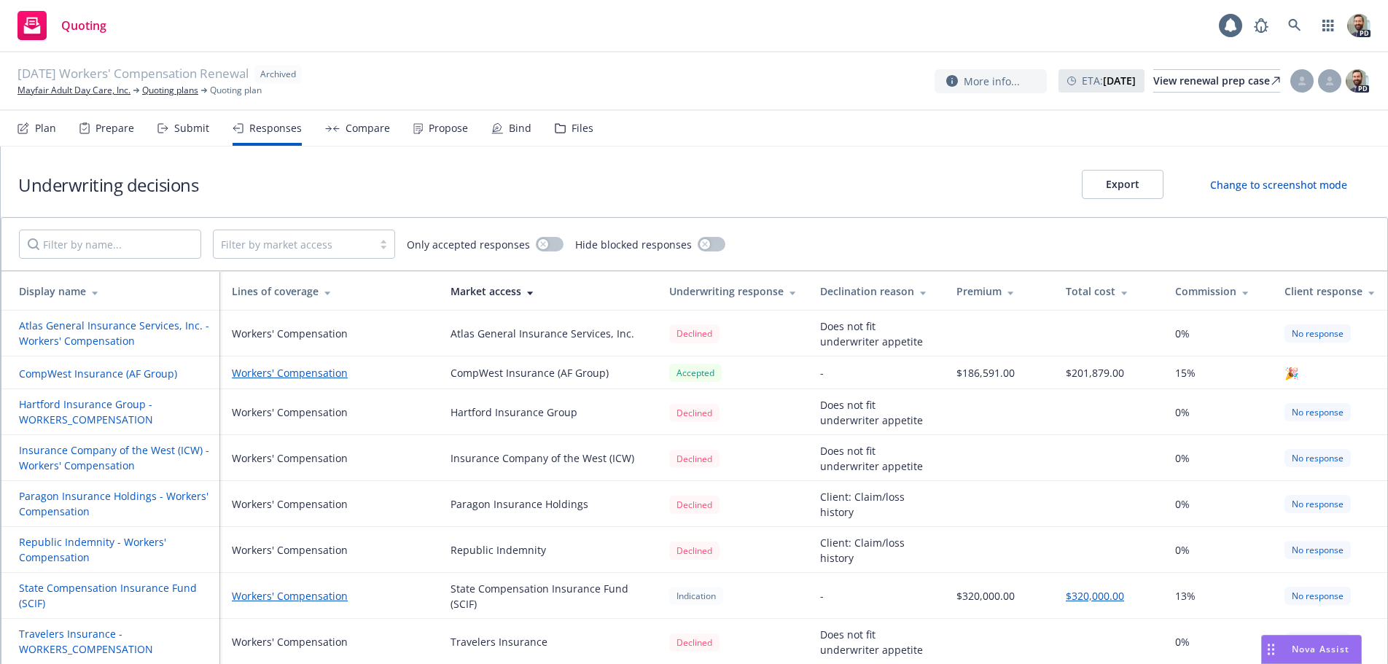
scroll to position [1, 0]
